Goal: Transaction & Acquisition: Purchase product/service

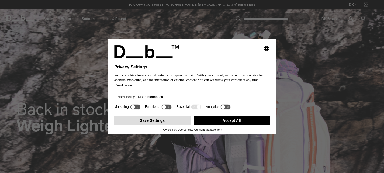
click at [162, 121] on button "Save Settings" at bounding box center [152, 120] width 76 height 9
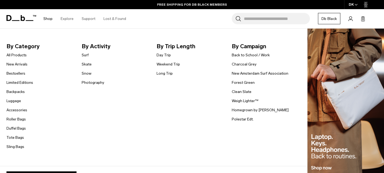
click at [49, 20] on link "Shop" at bounding box center [47, 18] width 9 height 19
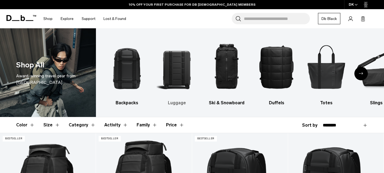
click at [175, 77] on img "2 / 10" at bounding box center [177, 66] width 40 height 61
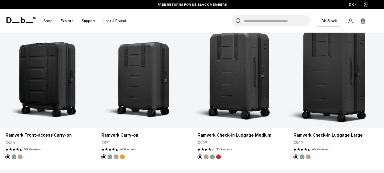
scroll to position [409, 0]
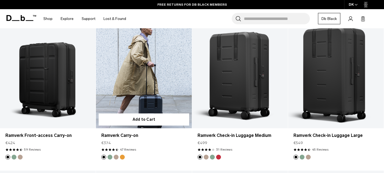
click at [153, 163] on article "Add to Cart Ramverk Carry-on €374 4.5 star rating 47 Reviews" at bounding box center [144, 96] width 96 height 149
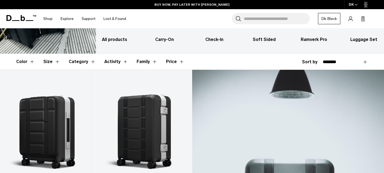
scroll to position [0, 0]
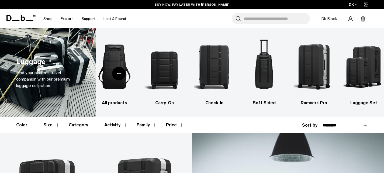
click at [353, 5] on div "DK" at bounding box center [353, 4] width 18 height 9
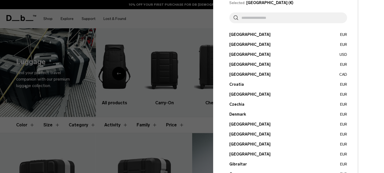
scroll to position [28, 0]
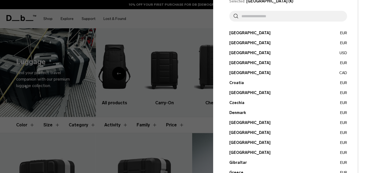
click at [182, 27] on div at bounding box center [192, 86] width 384 height 173
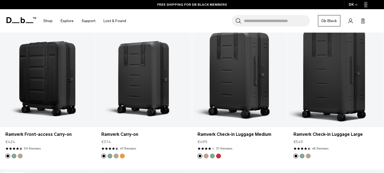
scroll to position [419, 0]
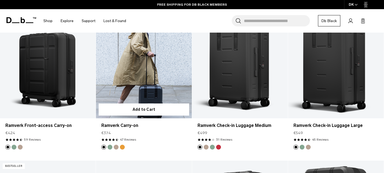
click at [143, 73] on link "Ramverk Carry-on" at bounding box center [144, 65] width 96 height 107
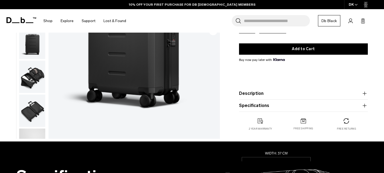
scroll to position [115, 0]
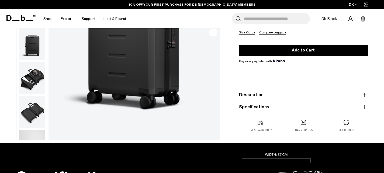
click at [28, 78] on img "button" at bounding box center [32, 78] width 26 height 32
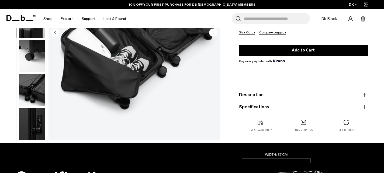
scroll to position [124, 0]
click at [29, 113] on img "button" at bounding box center [32, 124] width 26 height 32
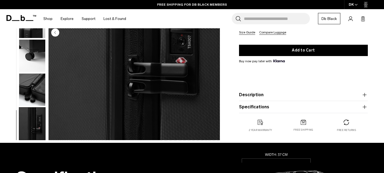
click at [32, 90] on img "button" at bounding box center [32, 90] width 26 height 32
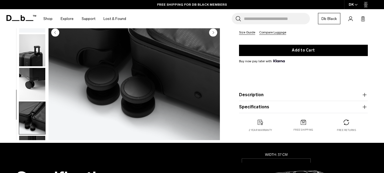
click at [36, 81] on img "button" at bounding box center [32, 84] width 26 height 32
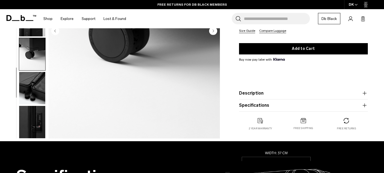
scroll to position [115, 0]
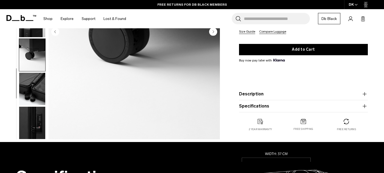
click at [252, 103] on button "Specifications" at bounding box center [303, 106] width 129 height 6
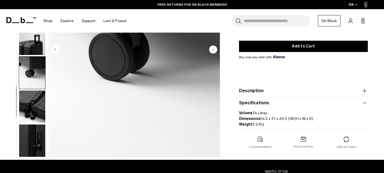
scroll to position [121, 0]
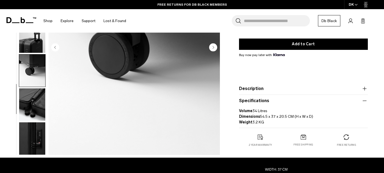
click at [253, 85] on button "Description" at bounding box center [303, 88] width 129 height 6
